Goal: Complete application form

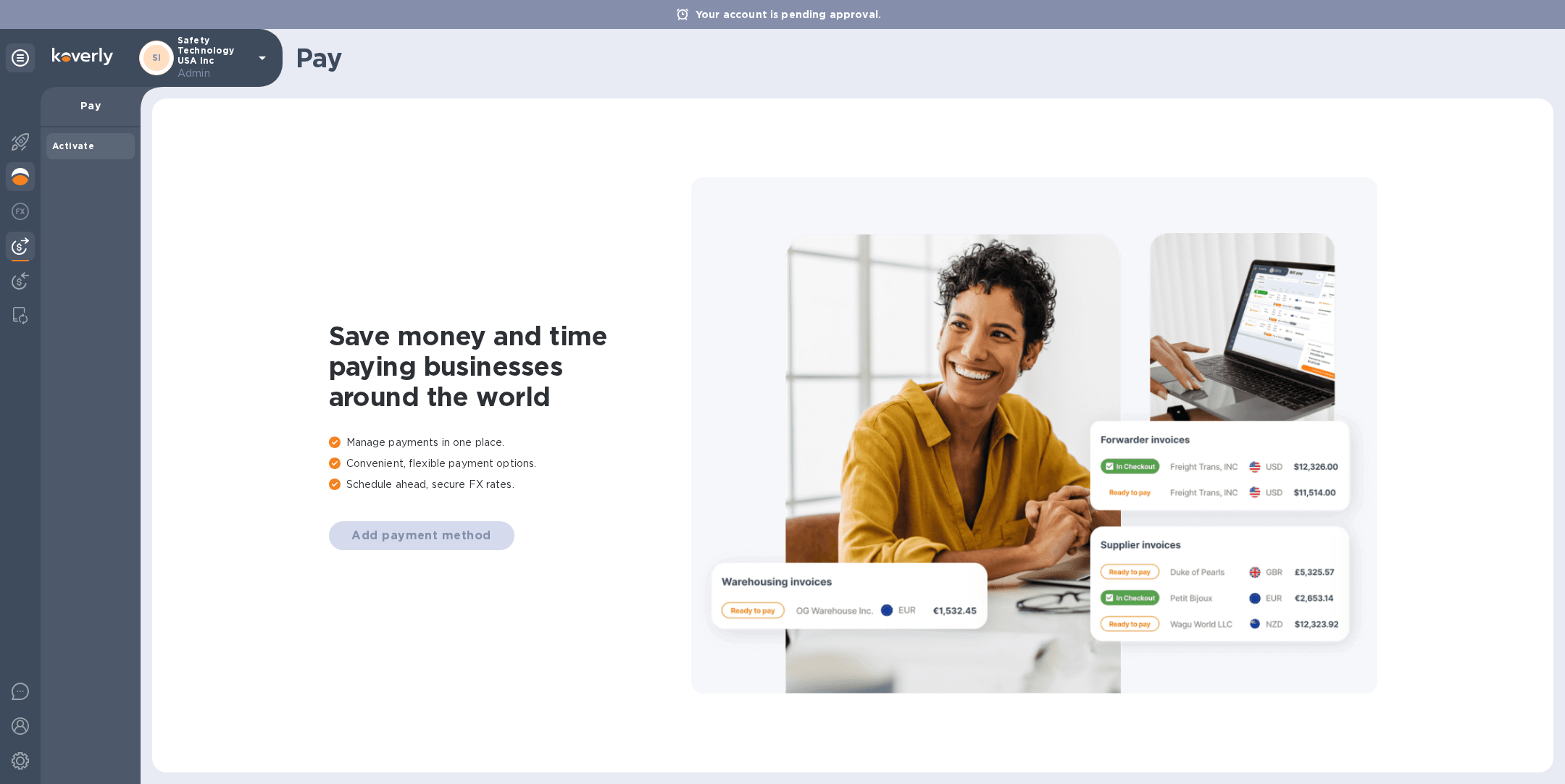
click at [18, 178] on img at bounding box center [21, 177] width 18 height 18
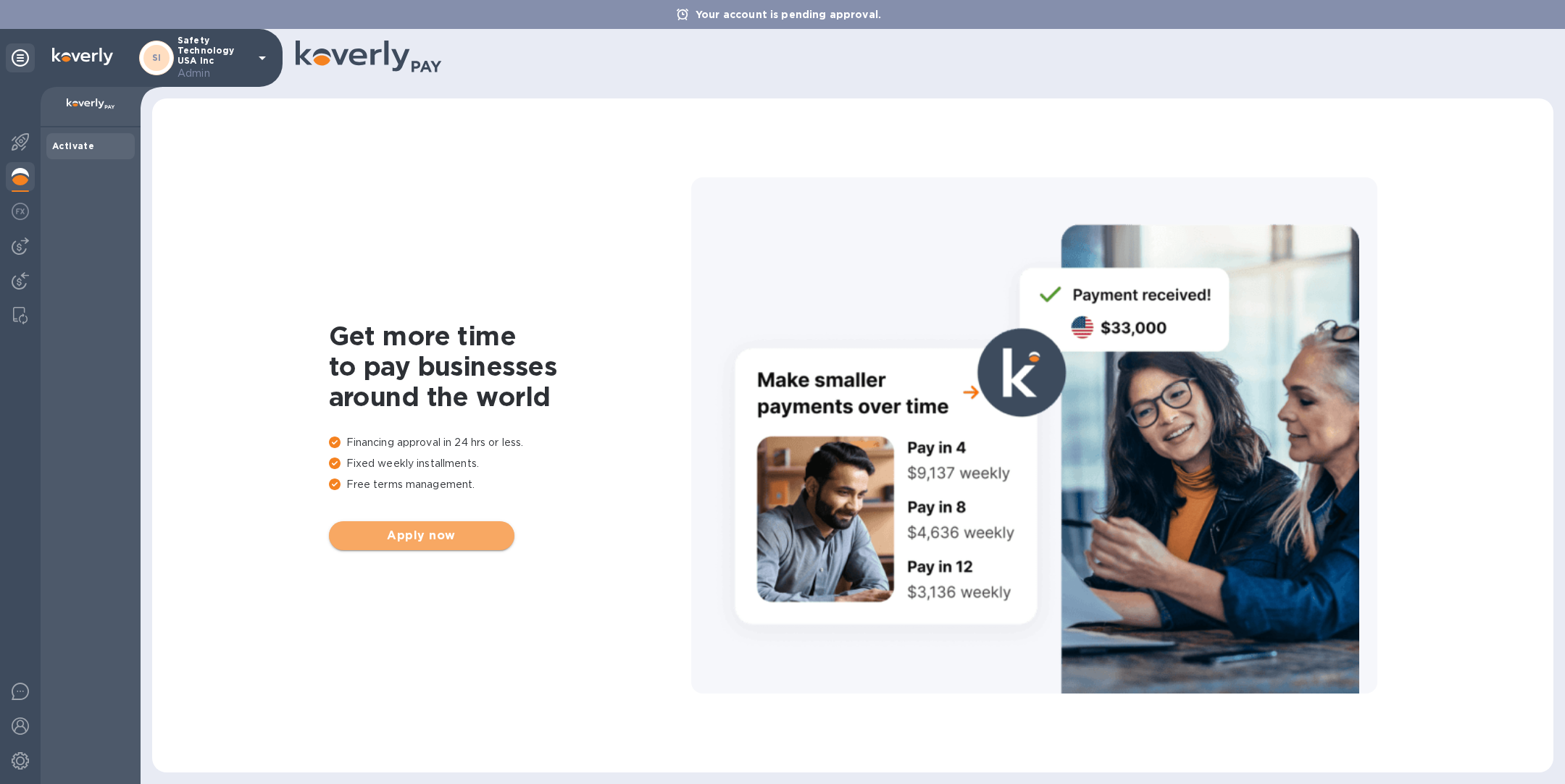
click at [452, 523] on button "Apply now" at bounding box center [421, 535] width 185 height 29
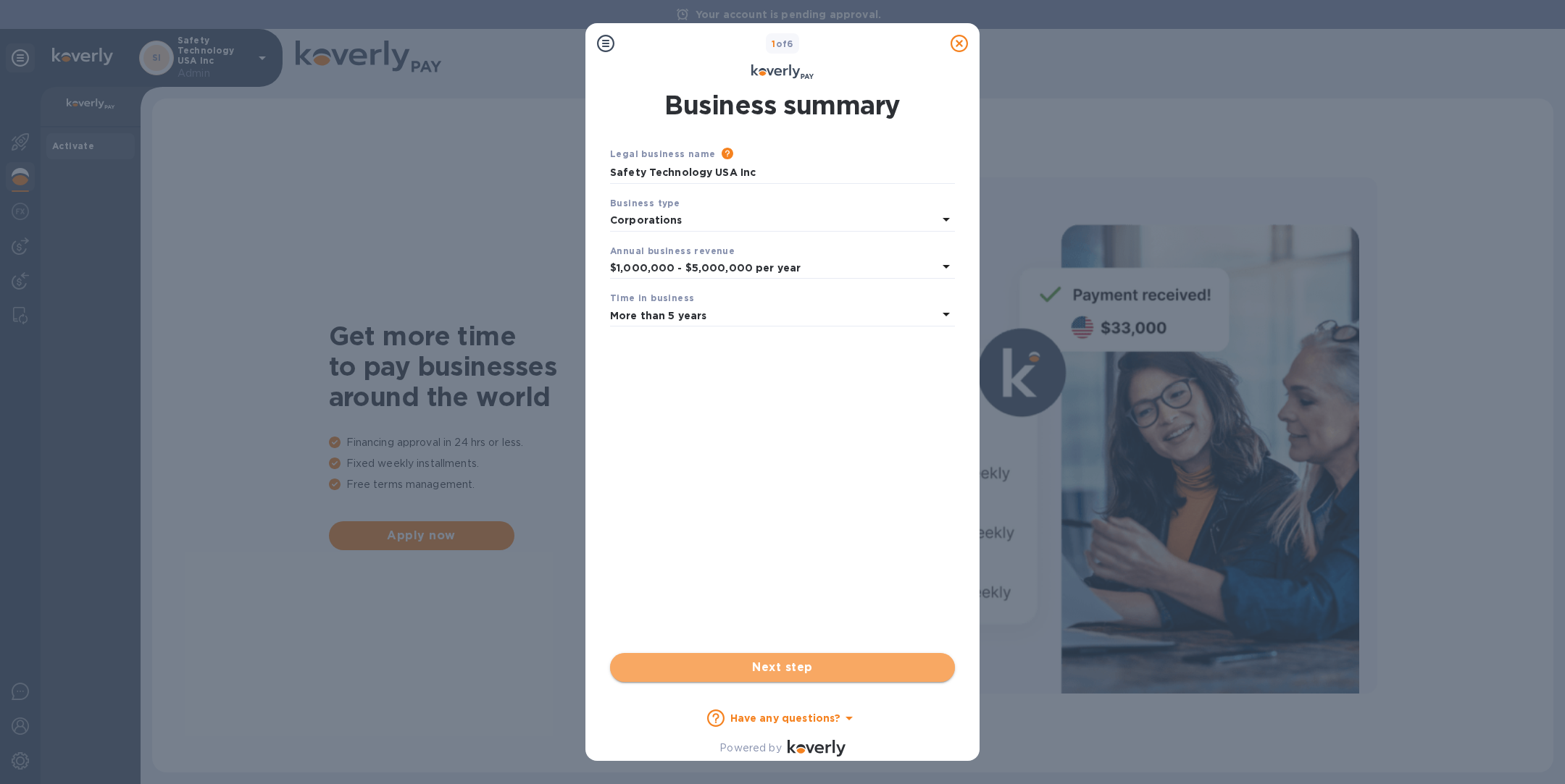
click at [801, 674] on span "Next step" at bounding box center [783, 668] width 322 height 18
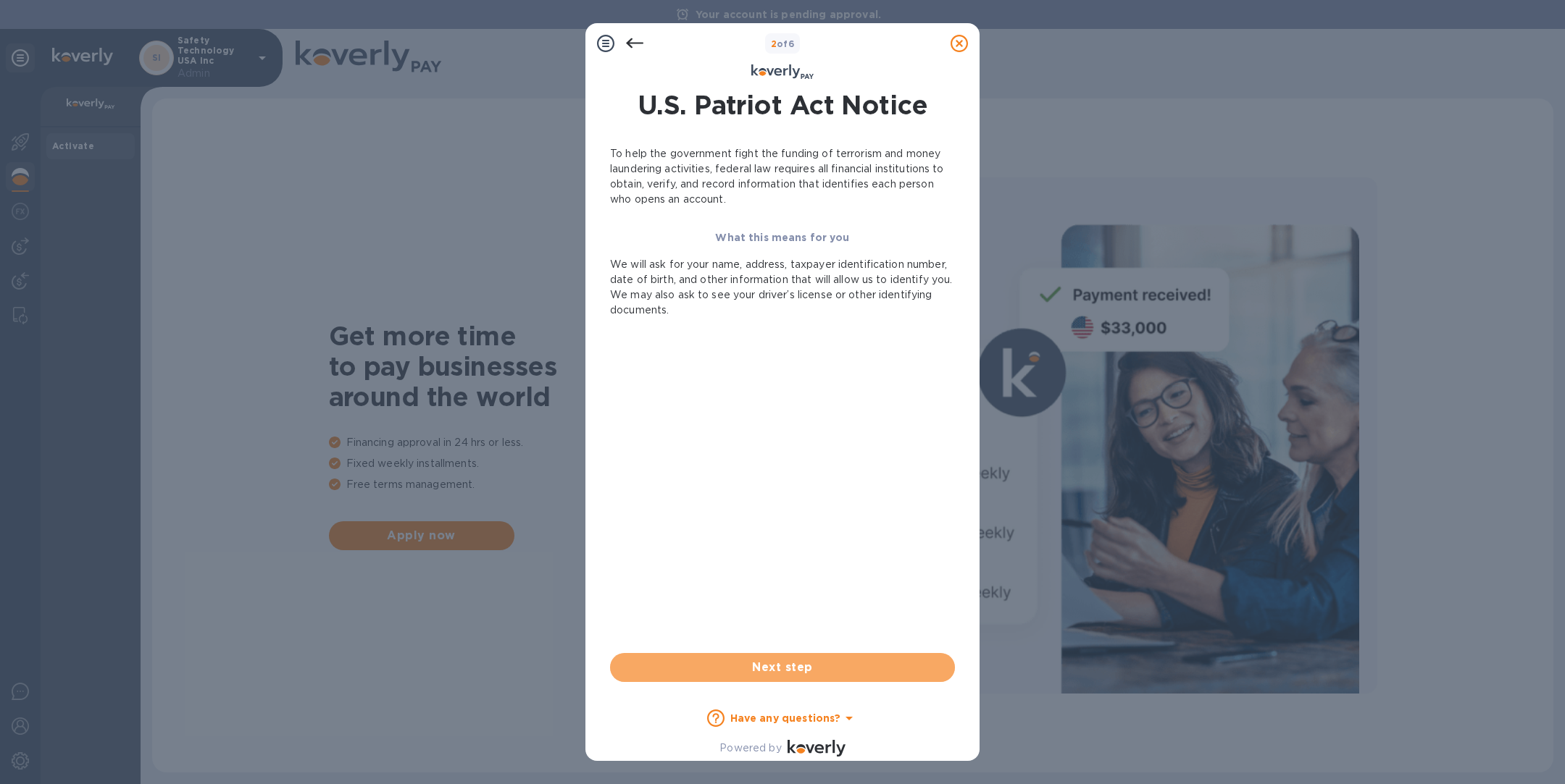
click at [801, 674] on span "Next step" at bounding box center [783, 668] width 322 height 18
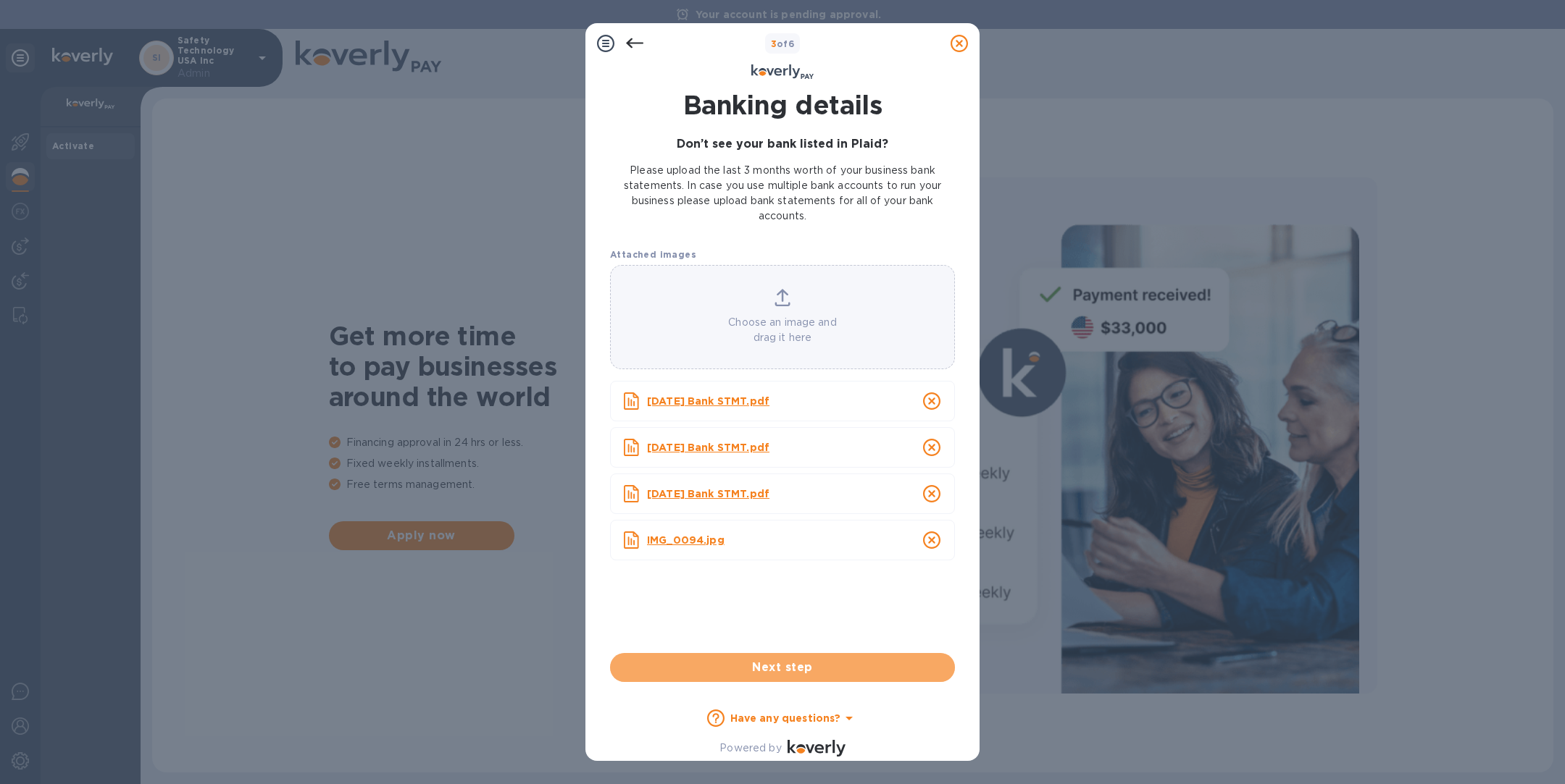
click at [801, 674] on span "Next step" at bounding box center [783, 668] width 322 height 18
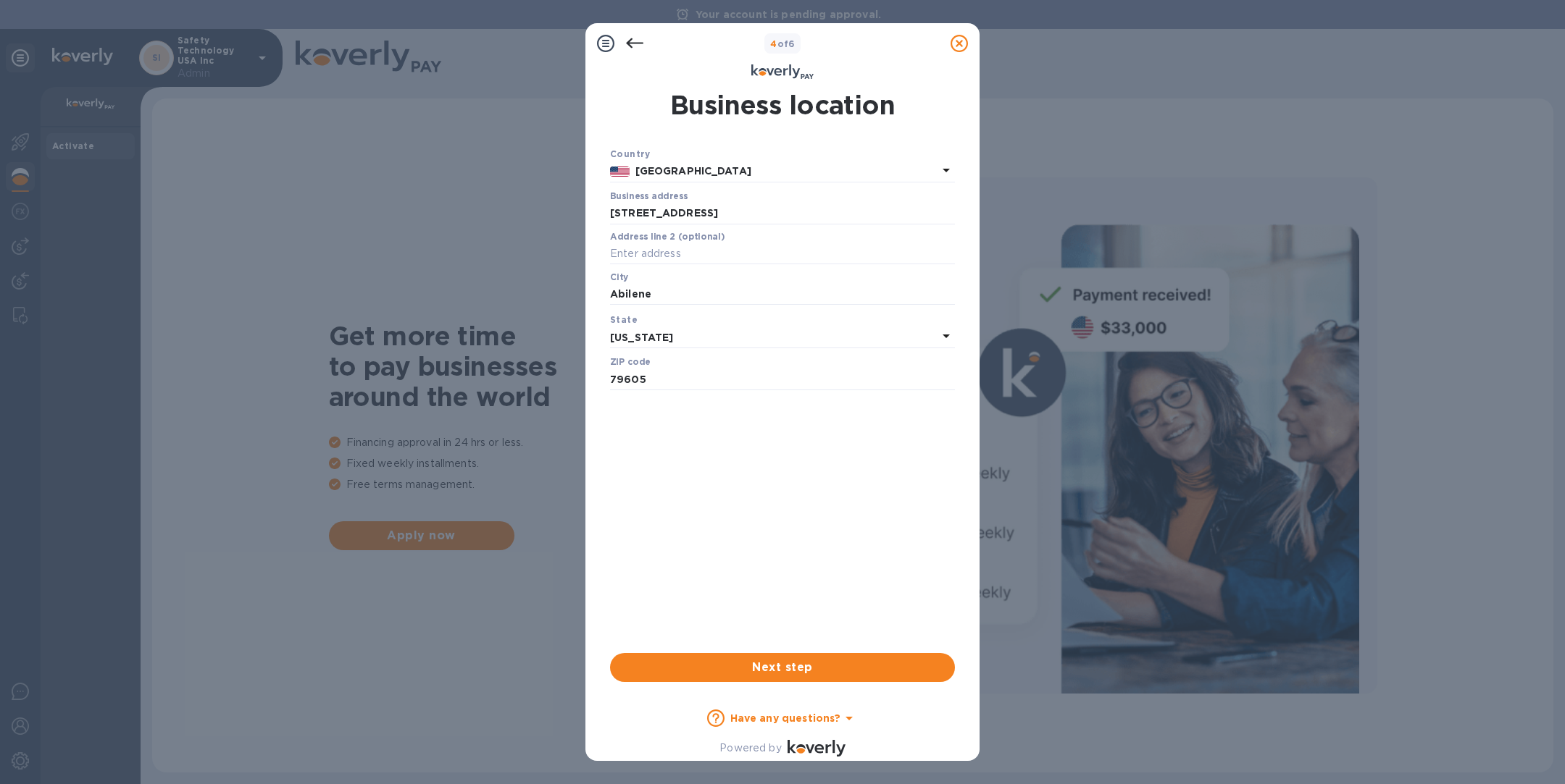
click at [801, 674] on span "Next step" at bounding box center [783, 668] width 322 height 18
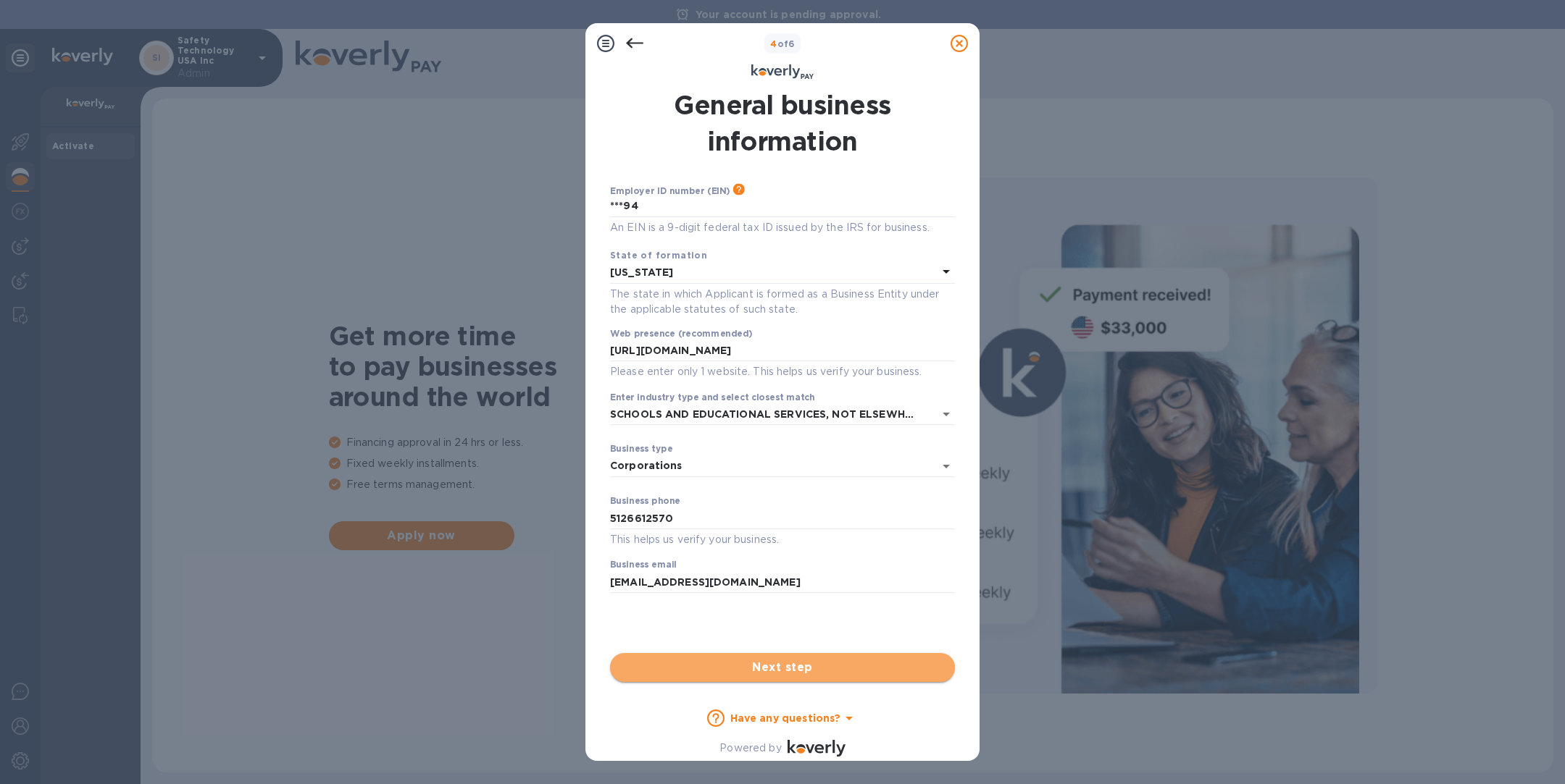
click at [801, 675] on span "Next step" at bounding box center [783, 668] width 322 height 18
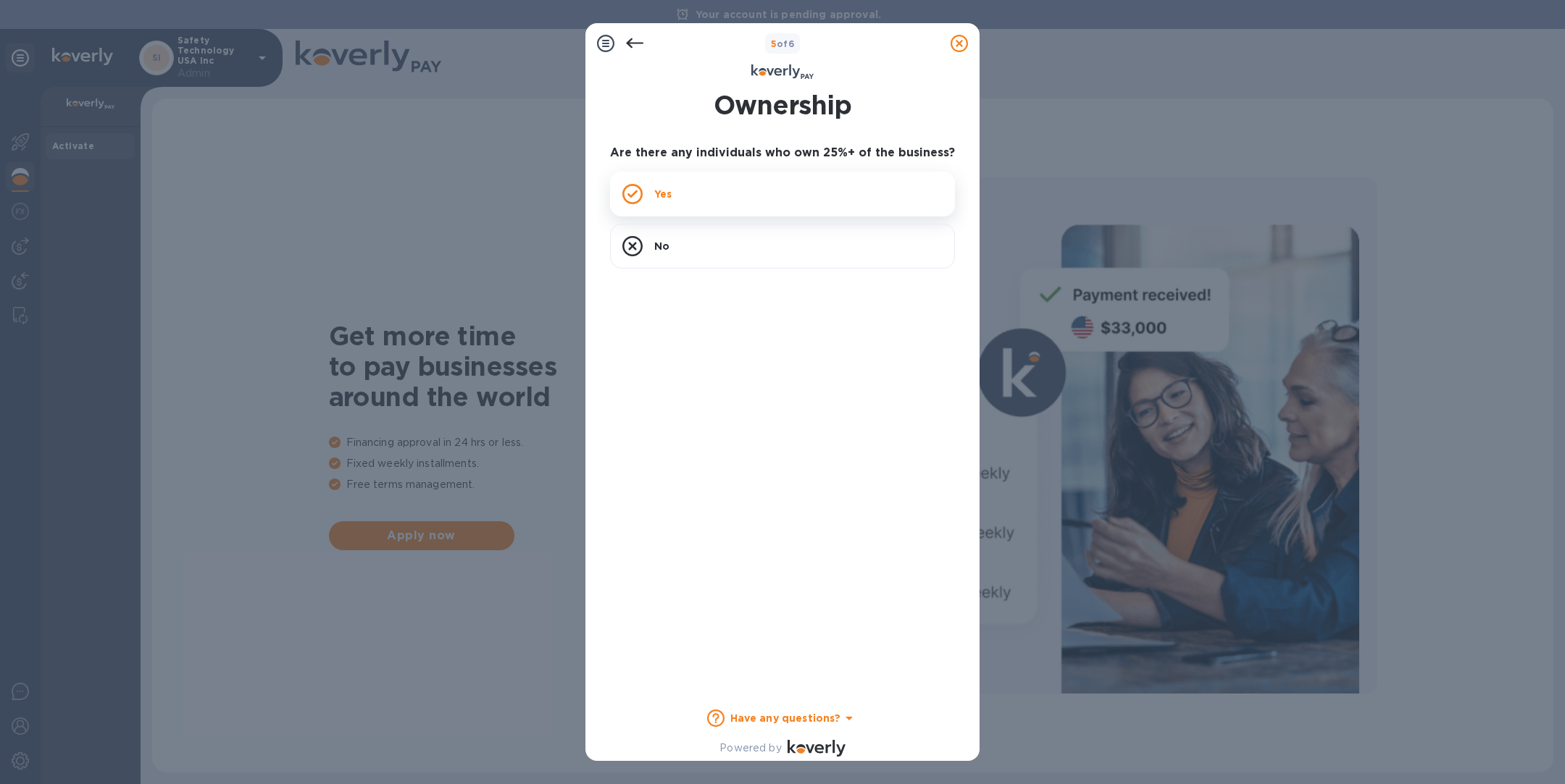
click at [750, 190] on div "Yes" at bounding box center [782, 193] width 345 height 45
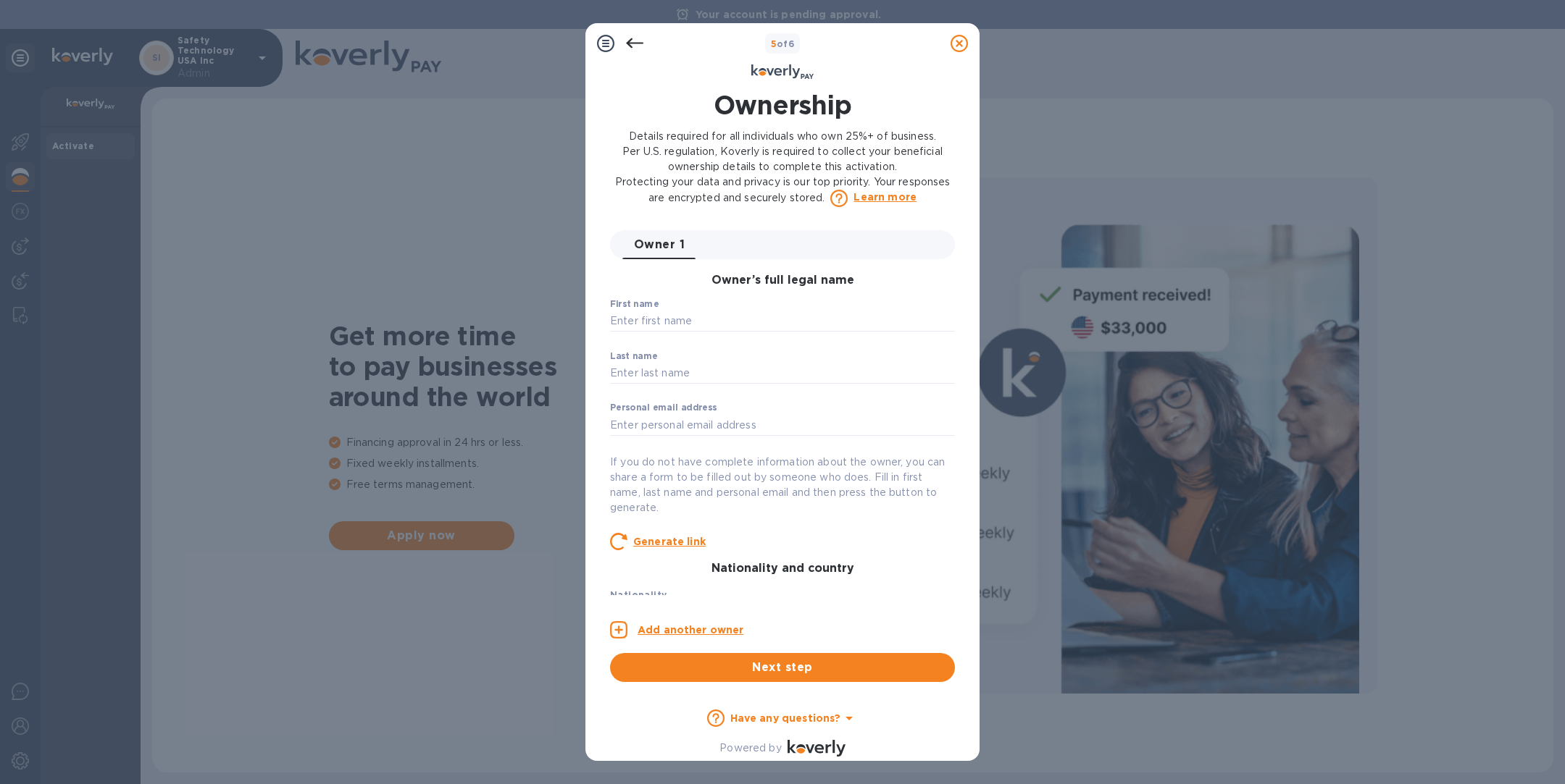
click at [634, 41] on icon at bounding box center [635, 44] width 18 height 18
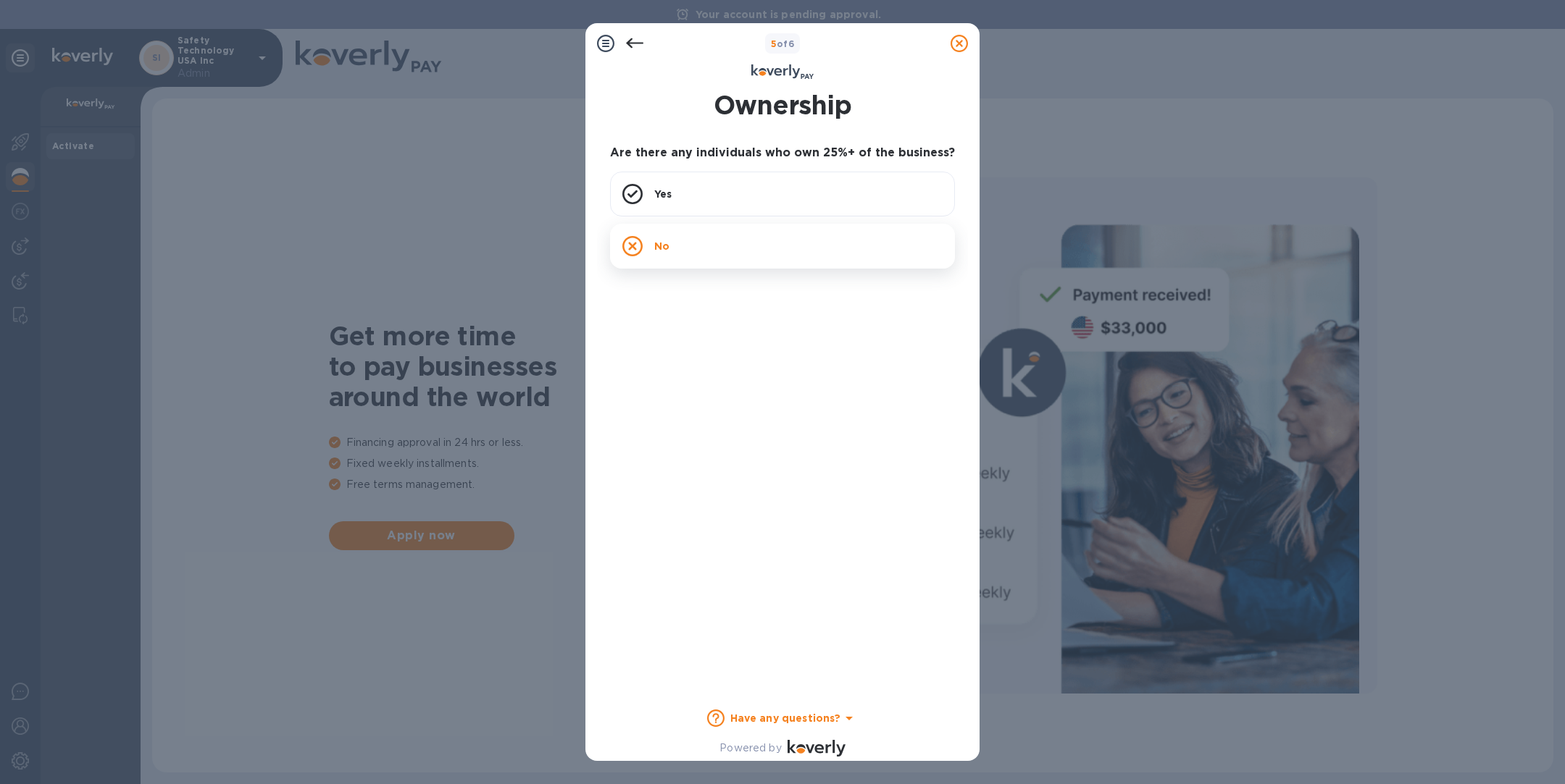
click at [705, 238] on div "No" at bounding box center [782, 246] width 345 height 45
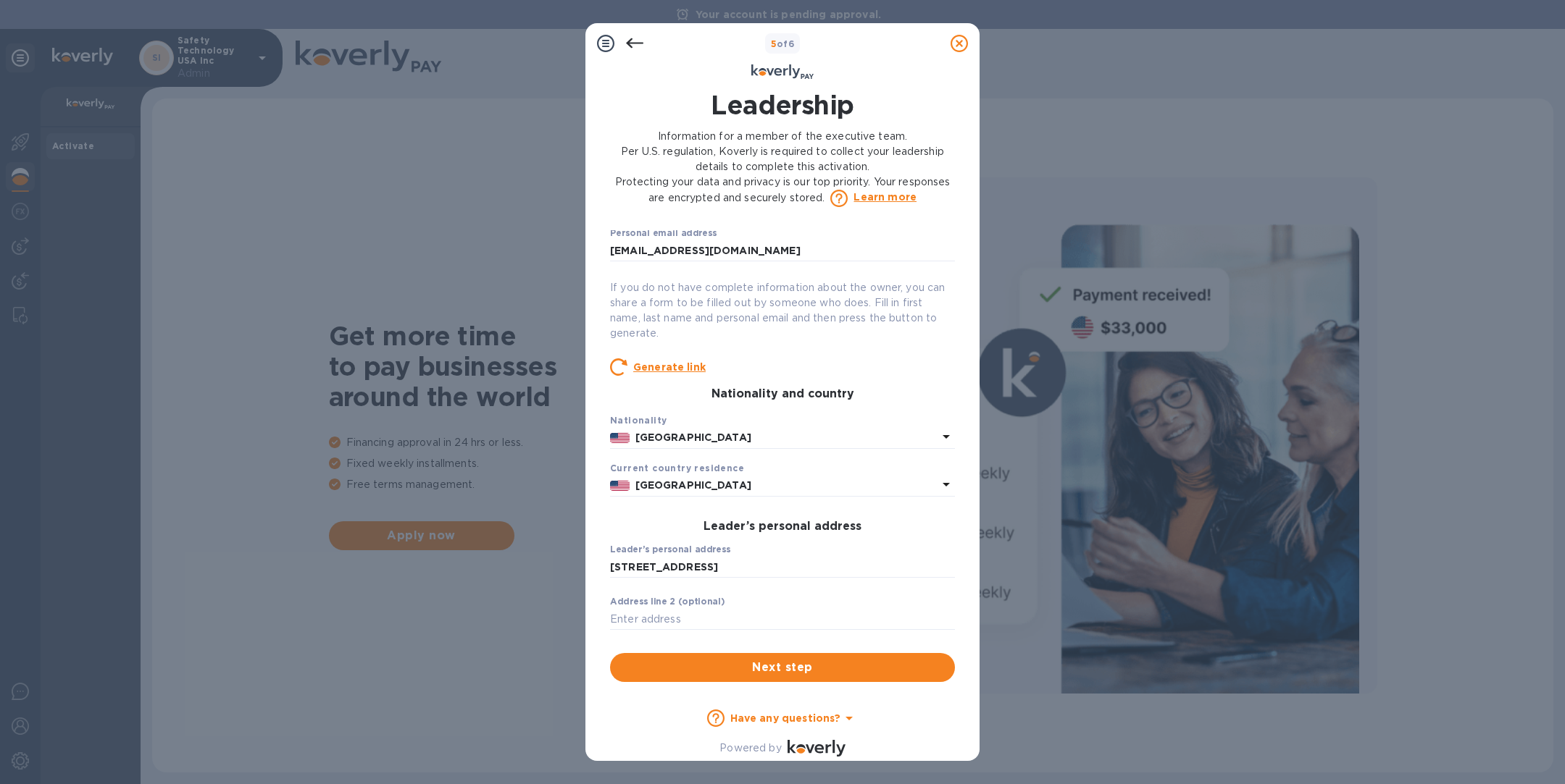
scroll to position [140, 0]
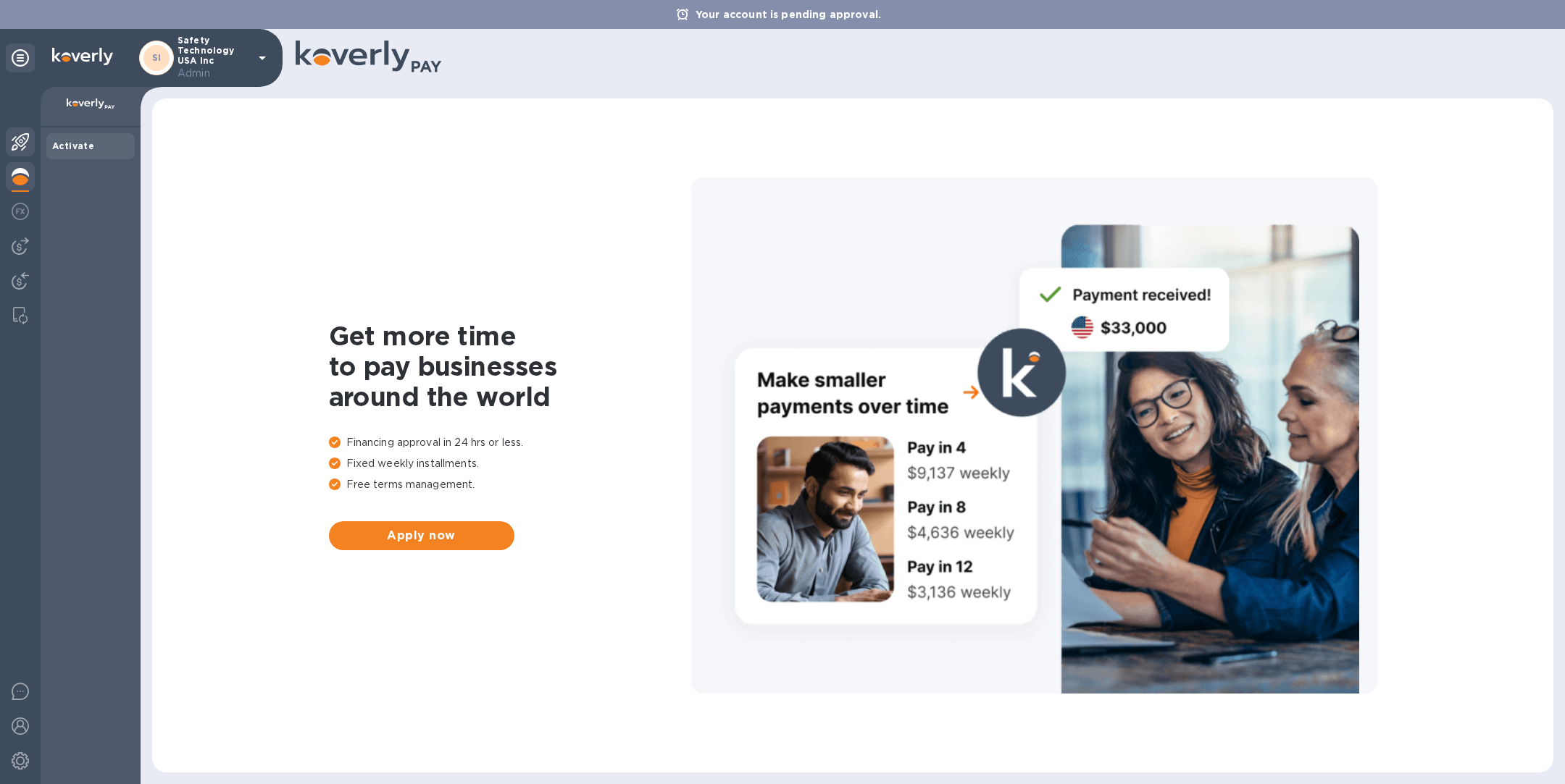
click at [13, 142] on img at bounding box center [21, 142] width 18 height 18
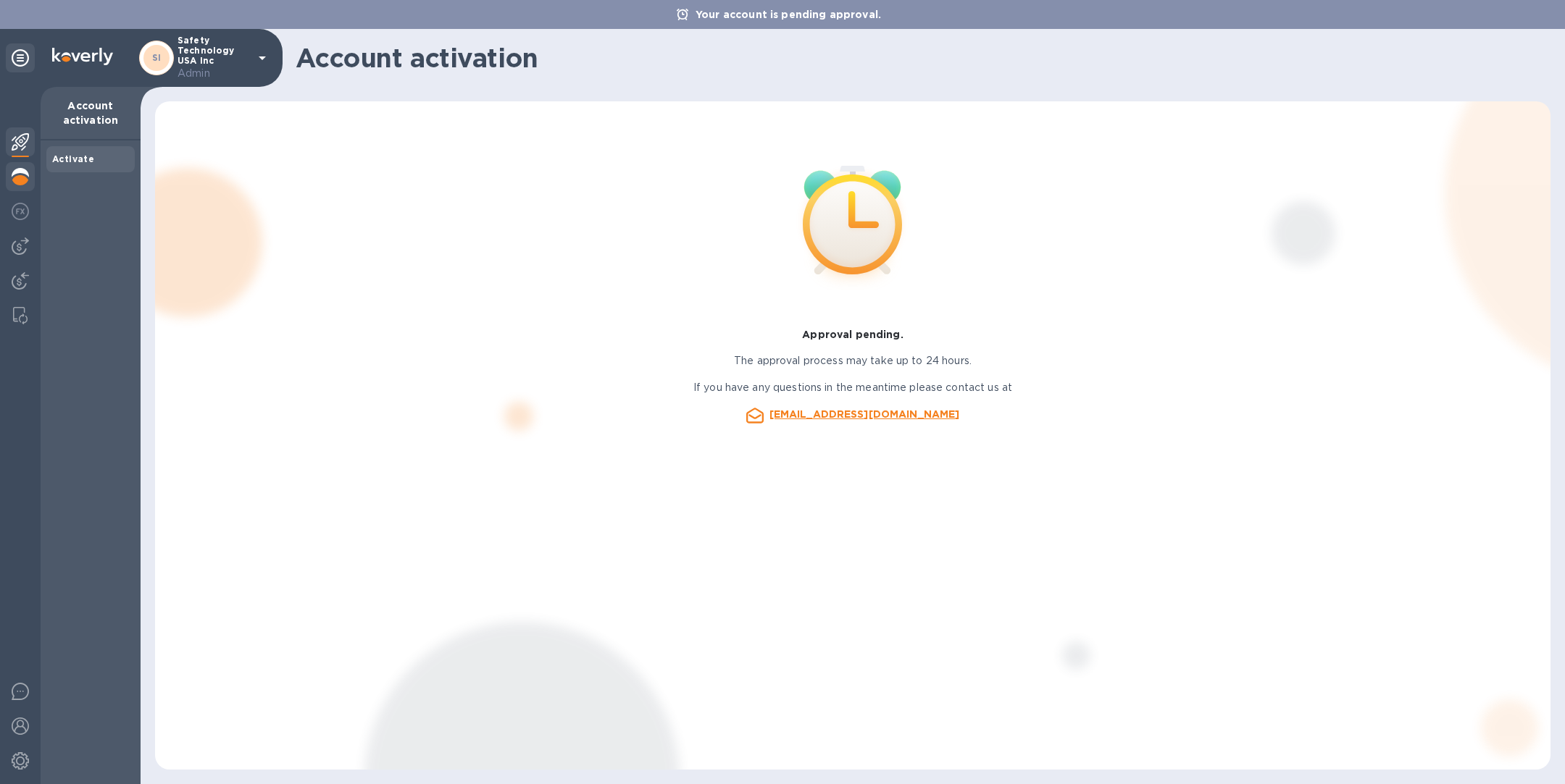
click at [27, 184] on img at bounding box center [21, 177] width 18 height 18
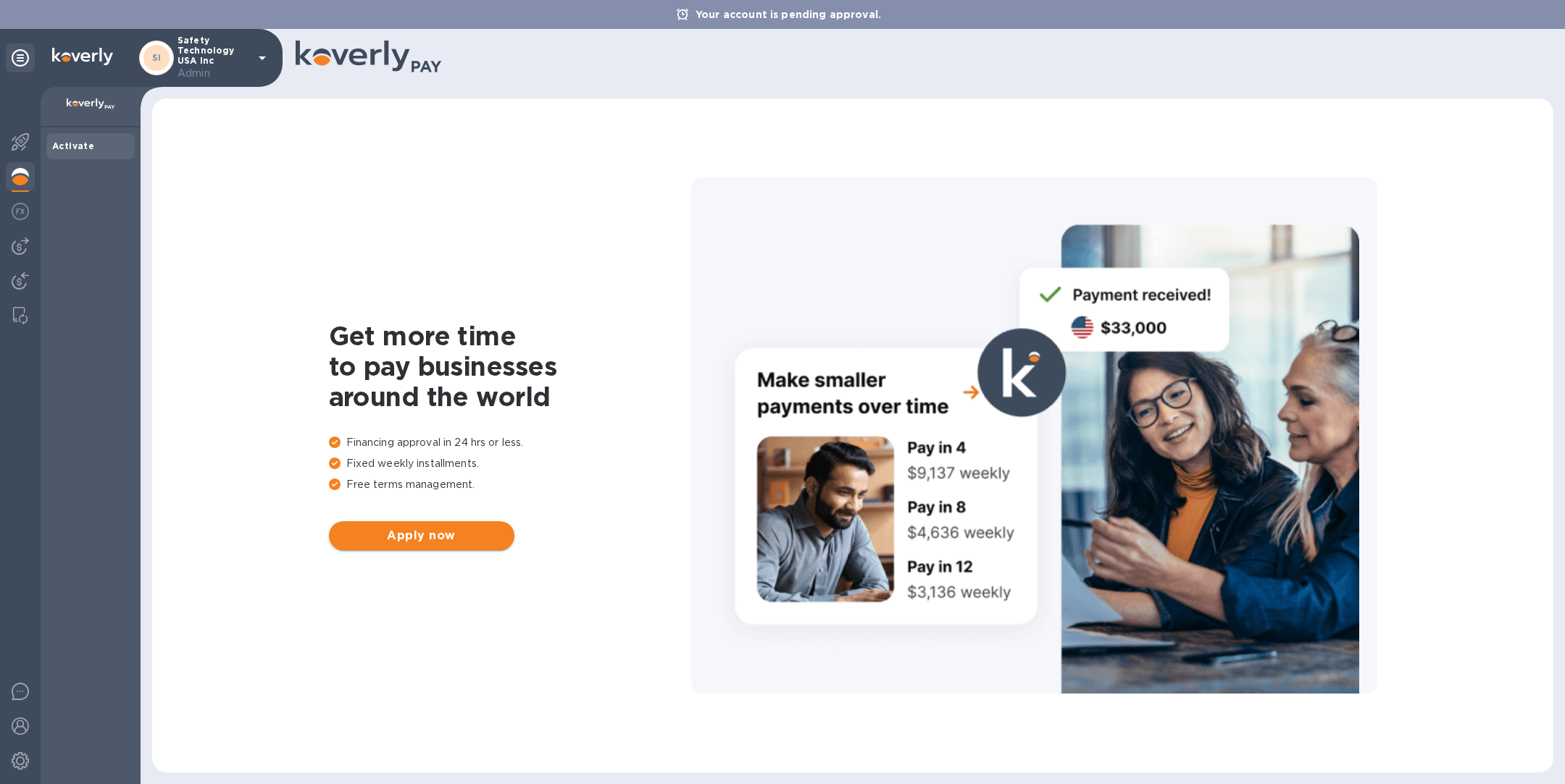
click at [436, 542] on span "Apply now" at bounding box center [422, 536] width 162 height 18
click at [20, 140] on img at bounding box center [21, 142] width 18 height 18
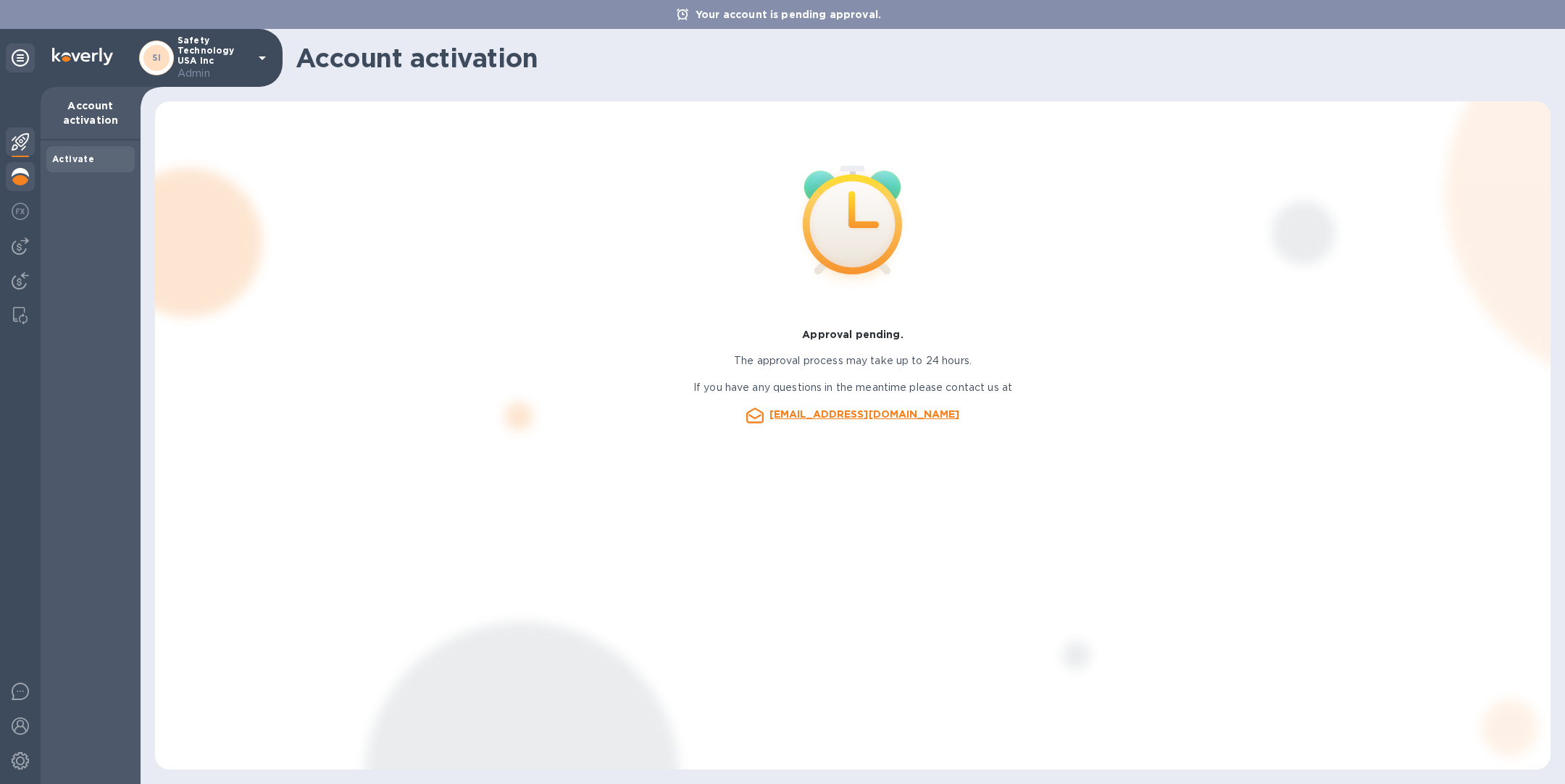
click at [19, 177] on img at bounding box center [21, 177] width 18 height 18
